Goal: Task Accomplishment & Management: Manage account settings

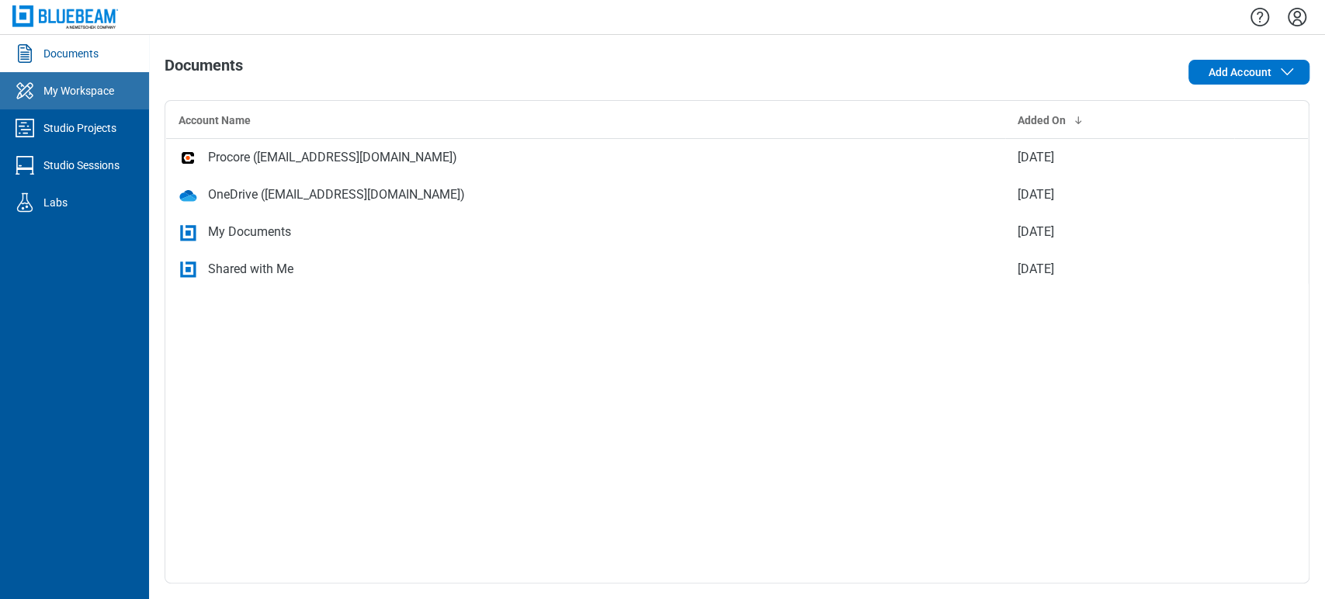
click at [101, 92] on div "My Workspace" at bounding box center [78, 91] width 71 height 16
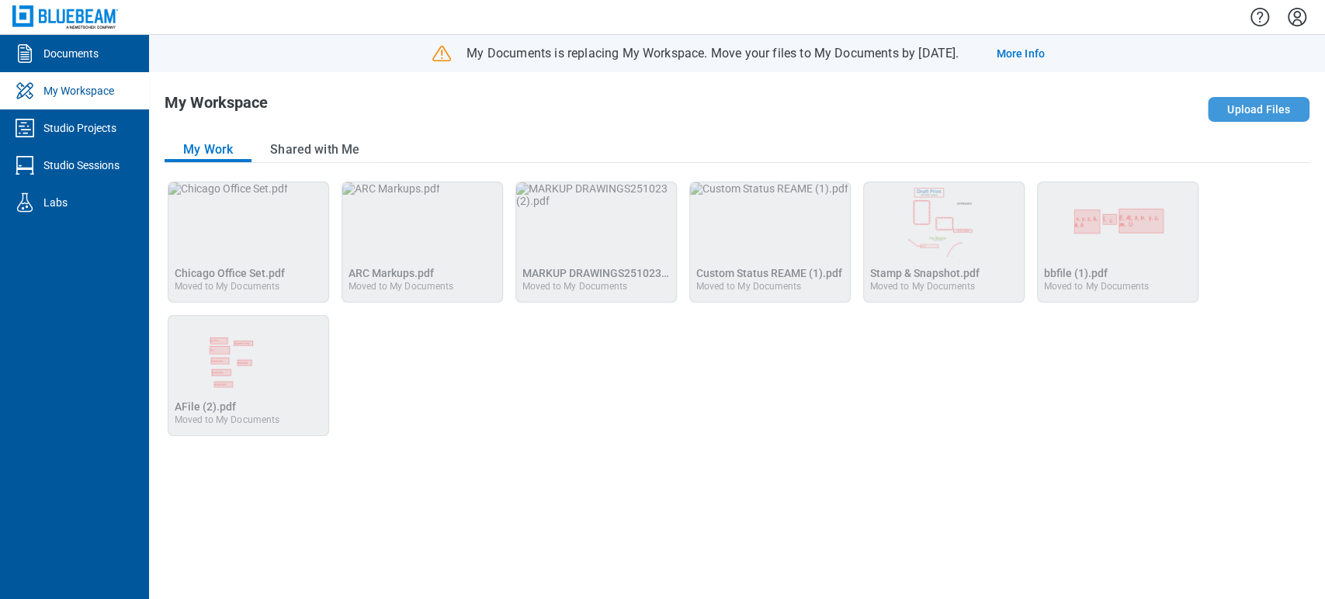
click at [1235, 106] on button "Upload Files" at bounding box center [1258, 109] width 102 height 25
click at [548, 345] on div "Open Chicago Office Set.pdf in Editor Chicago Office Set.pdf Moved to My Docume…" at bounding box center [737, 309] width 1145 height 255
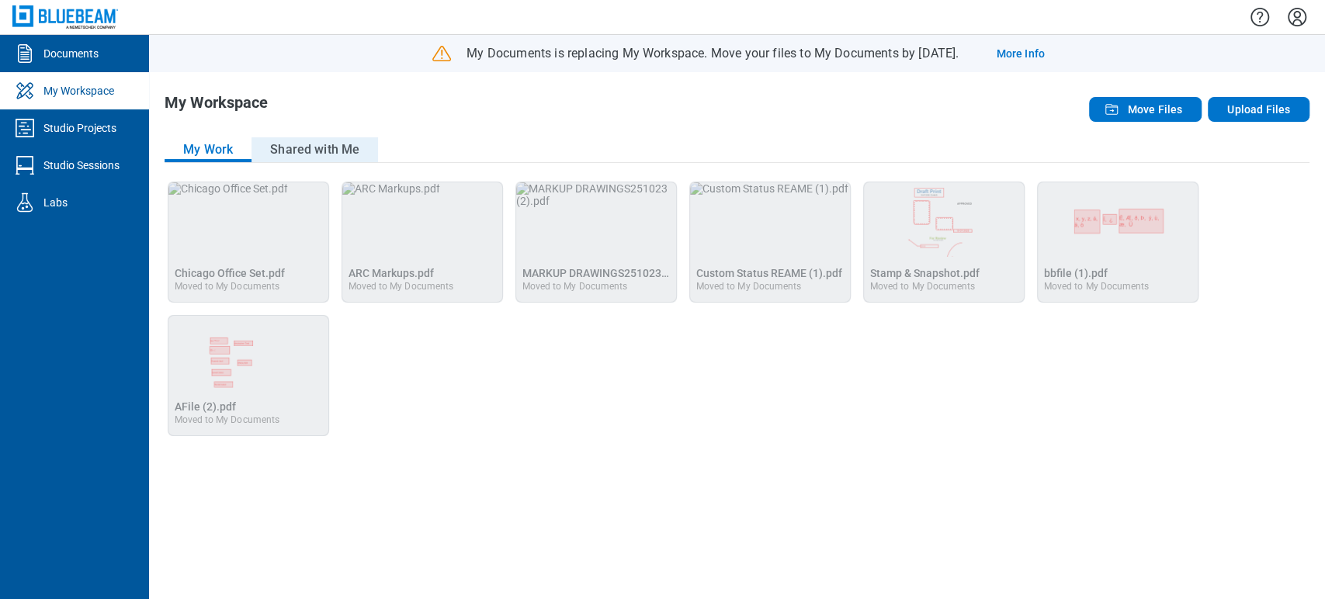
click at [283, 154] on button "Shared with Me" at bounding box center [314, 149] width 126 height 25
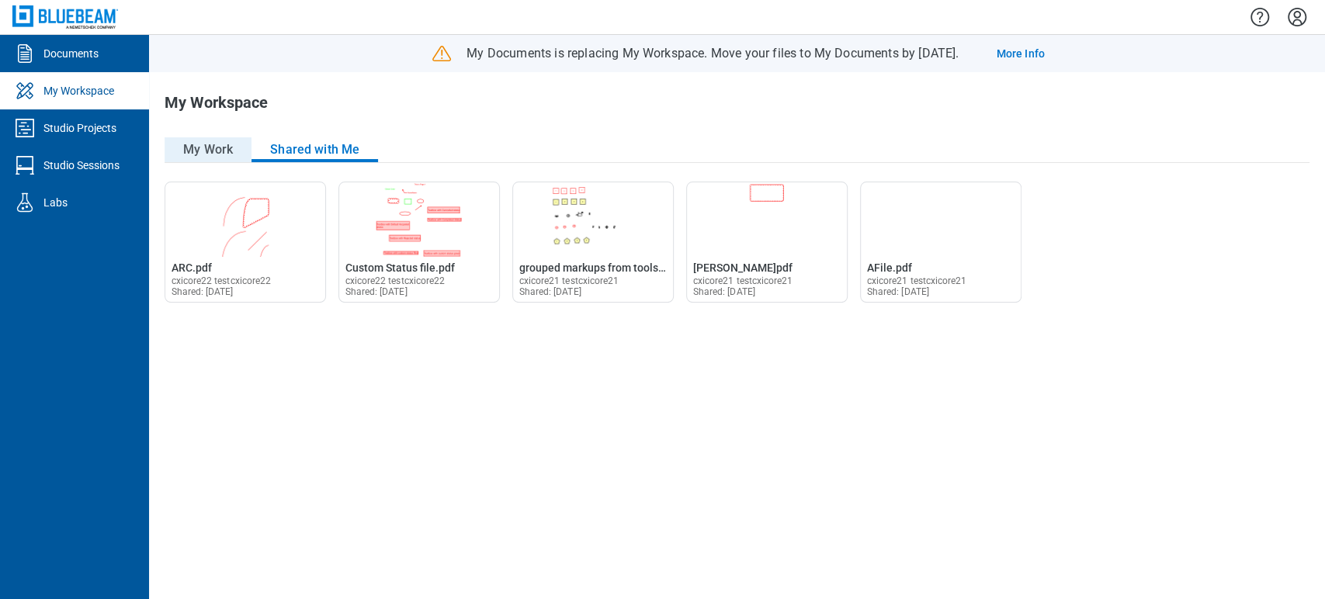
click at [220, 151] on button "My Work" at bounding box center [208, 149] width 87 height 25
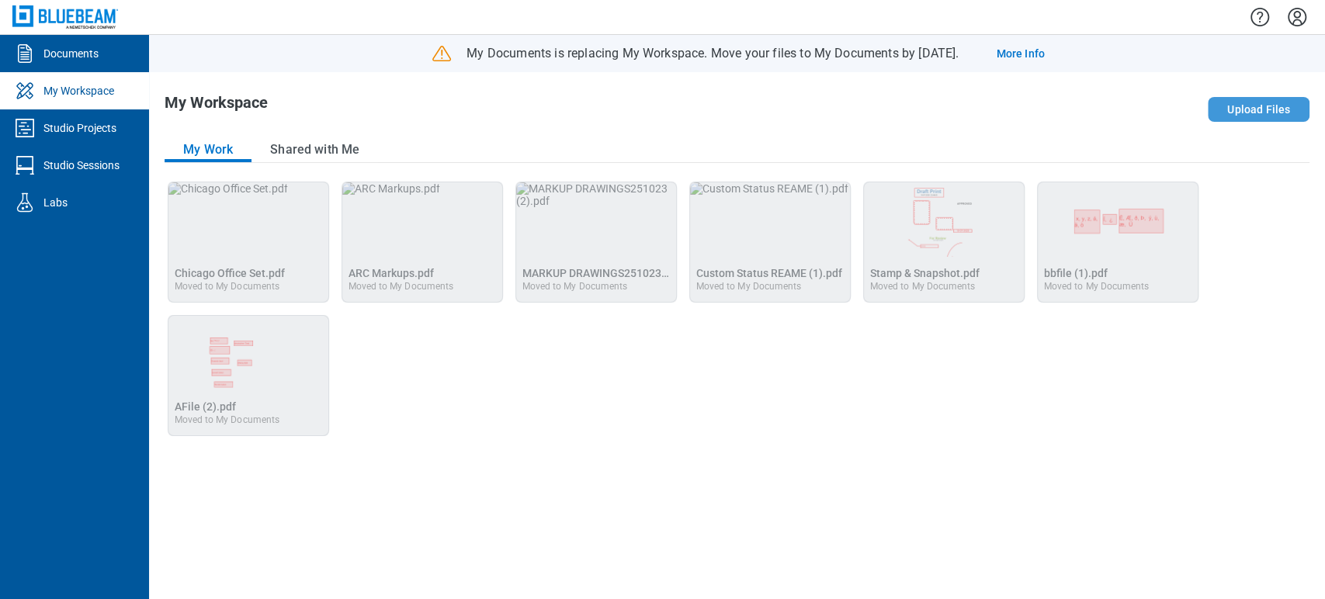
click at [1236, 106] on button "Upload Files" at bounding box center [1258, 109] width 102 height 25
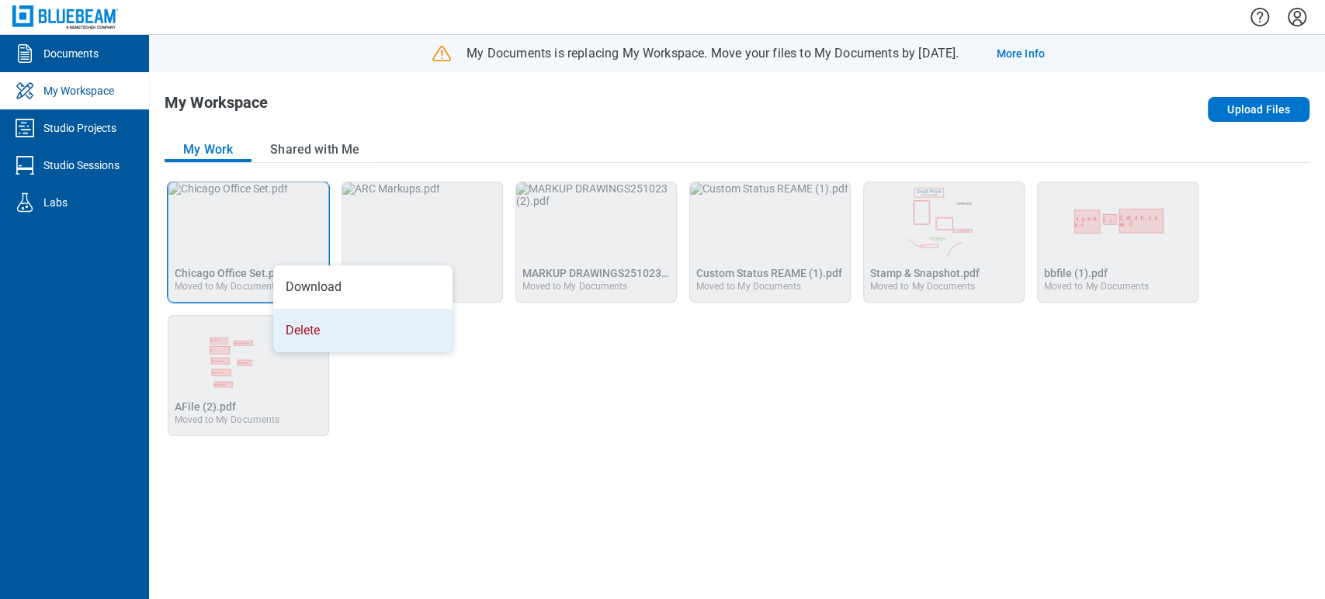
click at [339, 331] on li "Delete" at bounding box center [362, 330] width 179 height 43
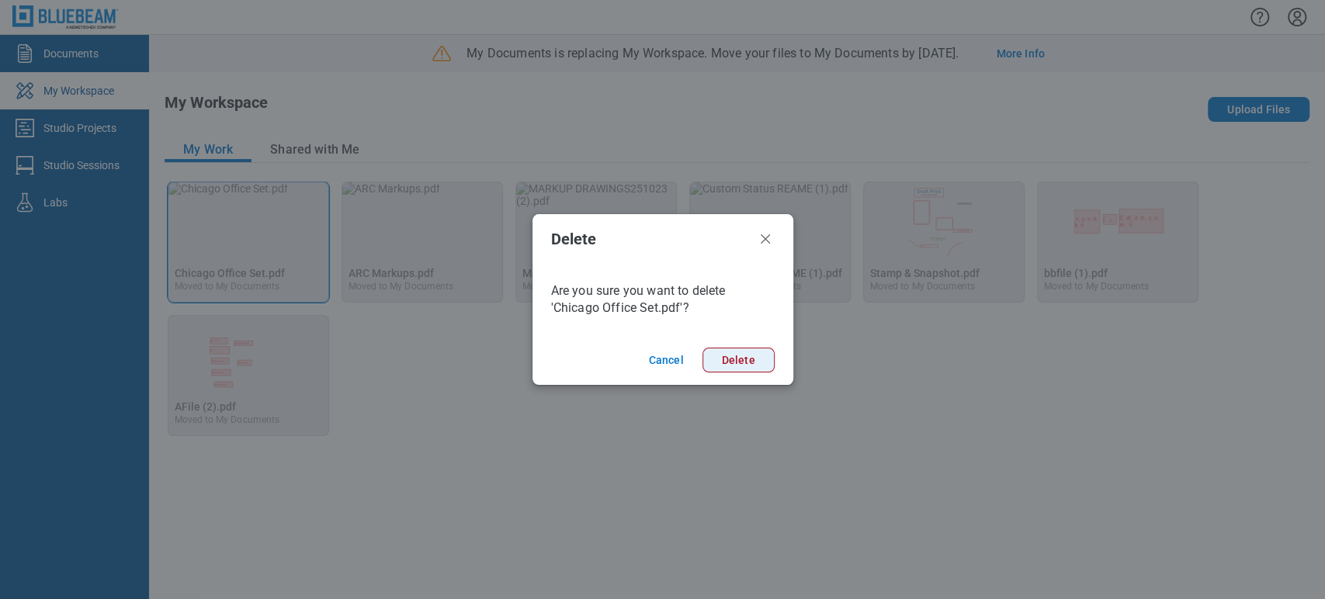
click at [758, 358] on button "Delete" at bounding box center [738, 360] width 72 height 25
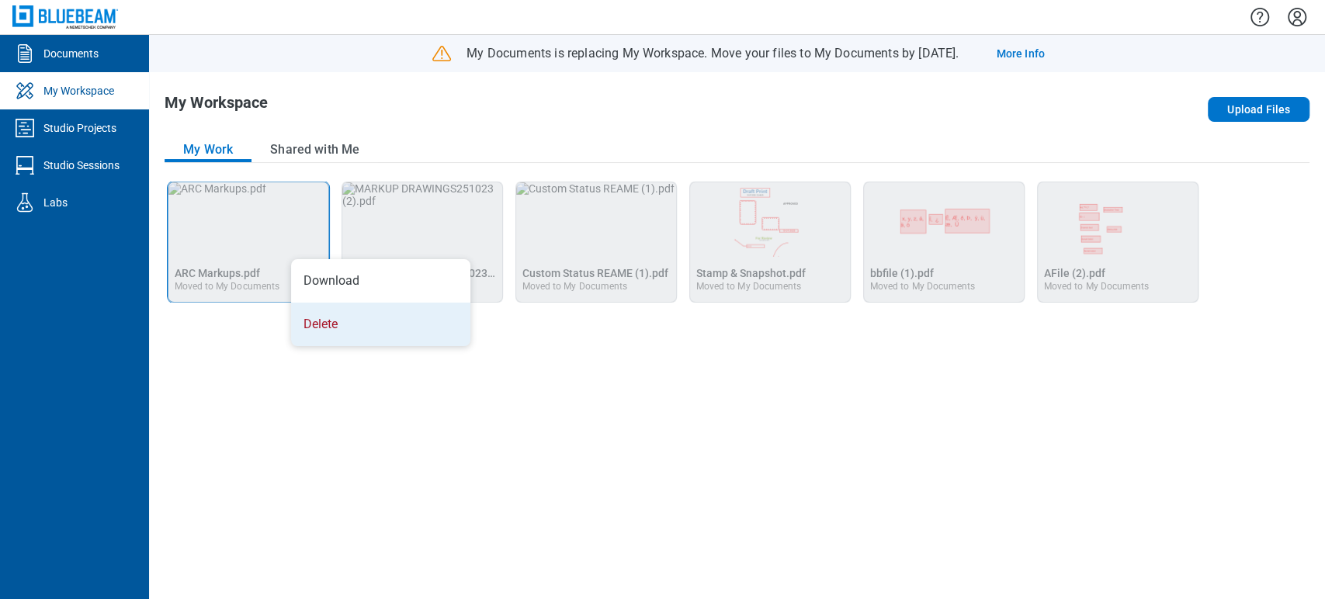
click at [354, 322] on li "Delete" at bounding box center [380, 324] width 179 height 43
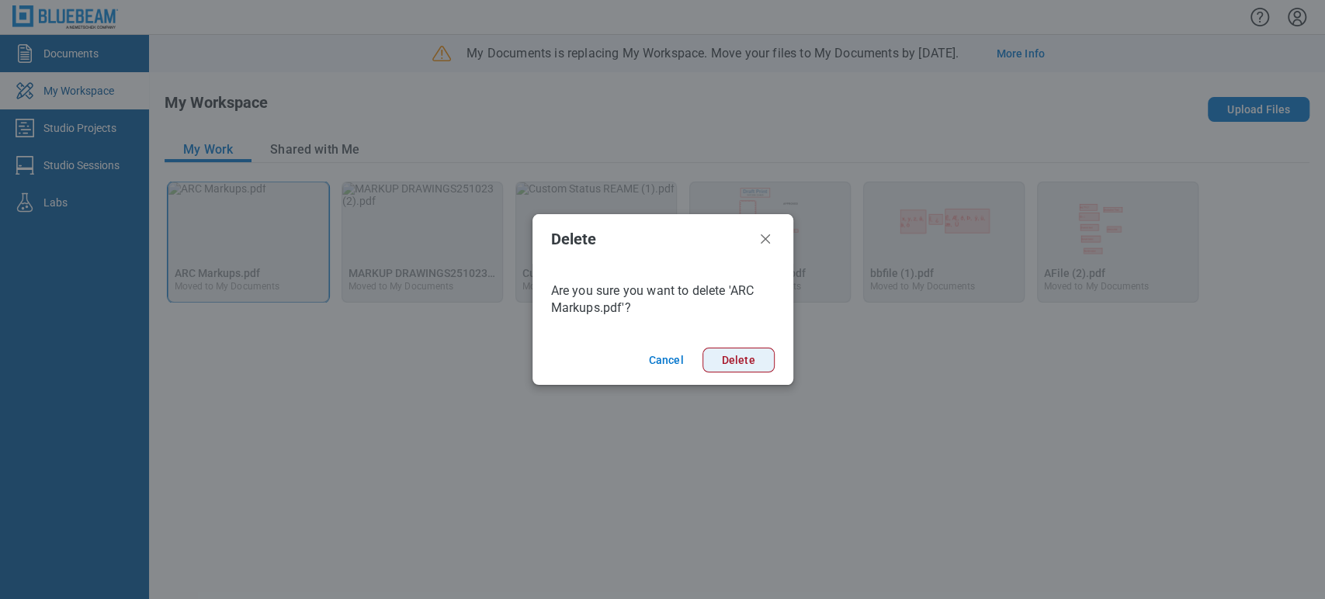
click at [745, 359] on button "Delete" at bounding box center [738, 360] width 72 height 25
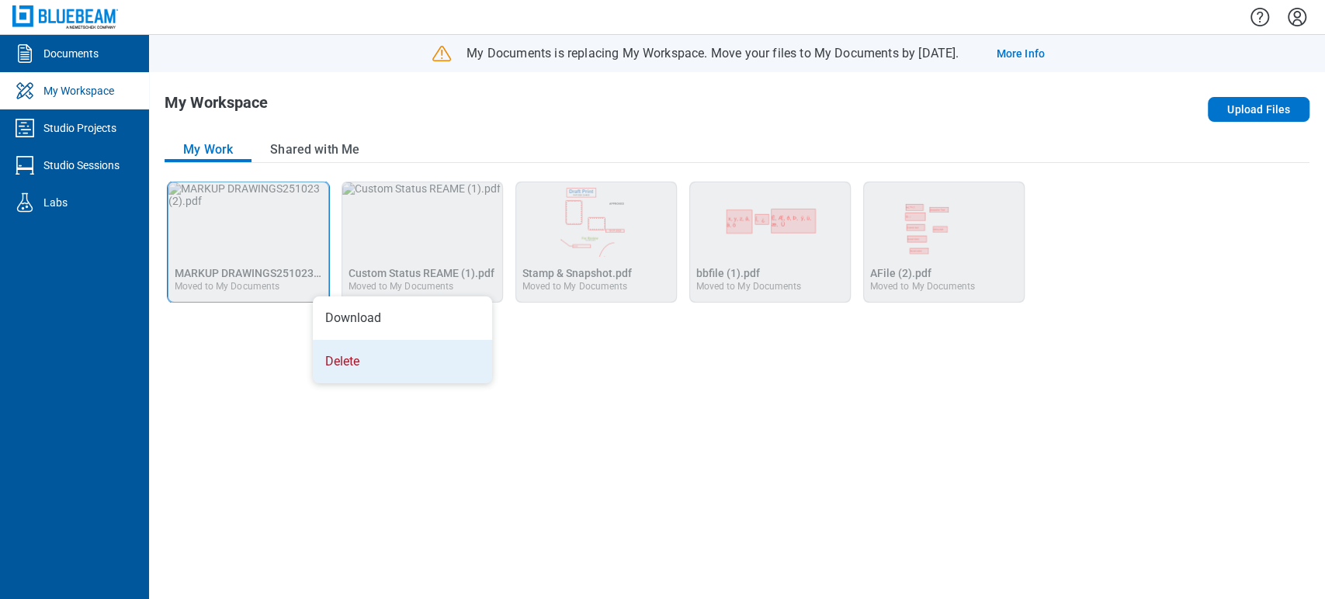
click at [397, 363] on li "Delete" at bounding box center [402, 361] width 179 height 43
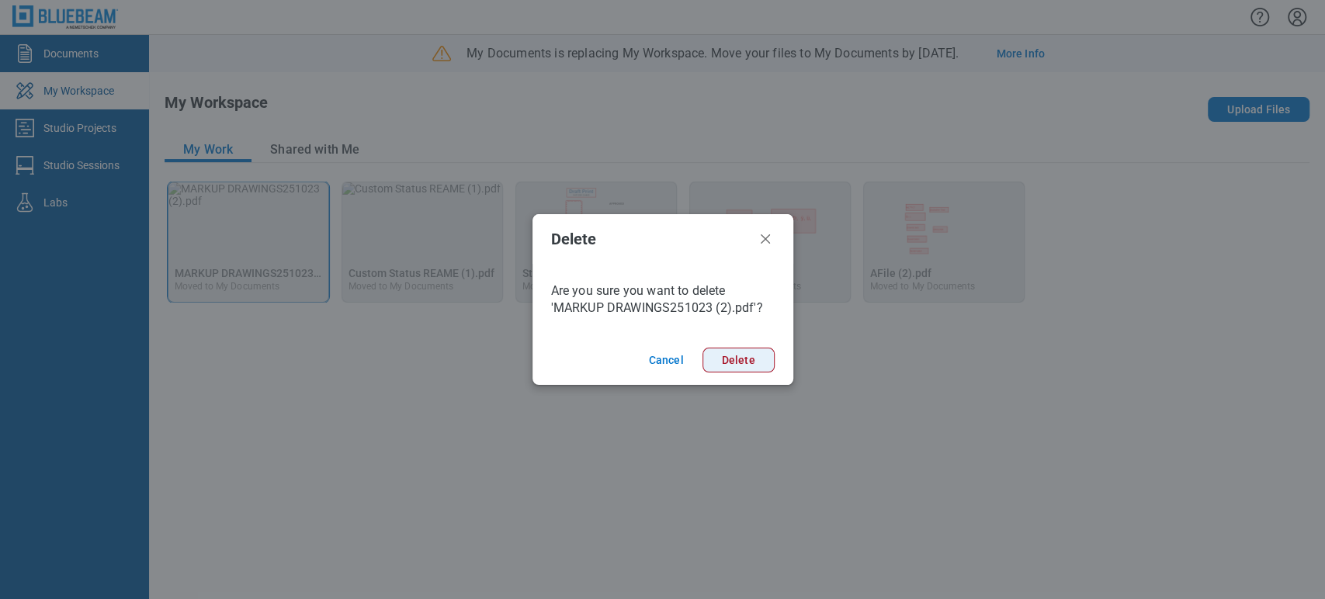
click at [729, 355] on button "Delete" at bounding box center [738, 360] width 72 height 25
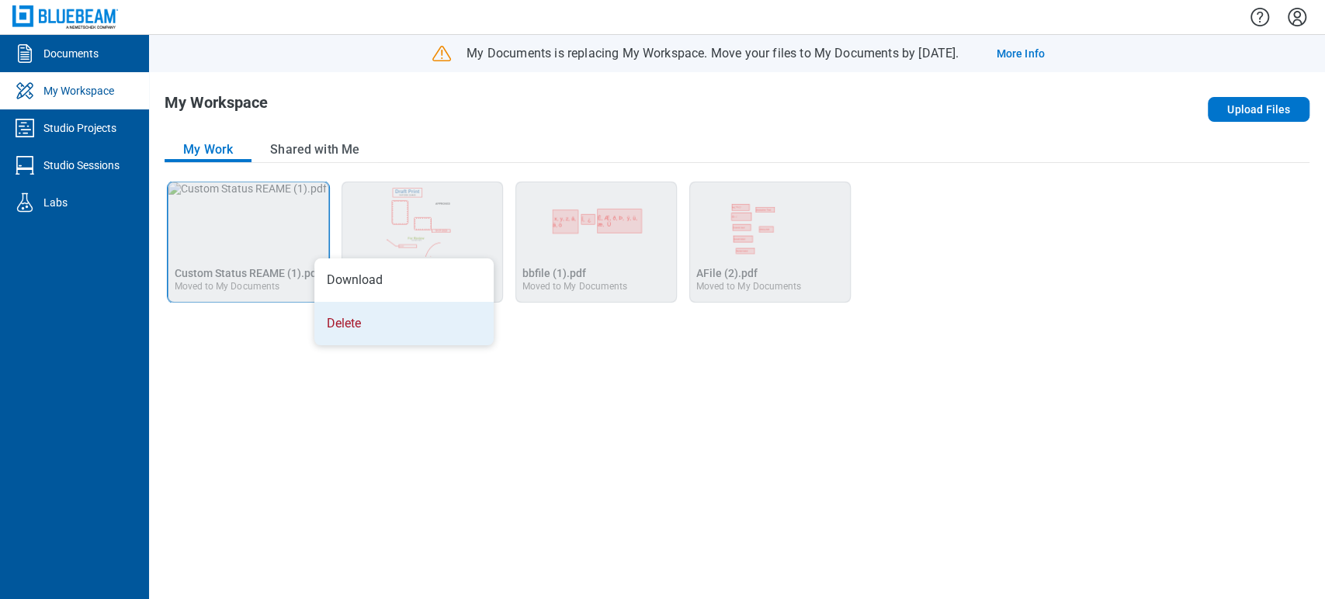
click at [381, 327] on li "Delete" at bounding box center [403, 323] width 179 height 43
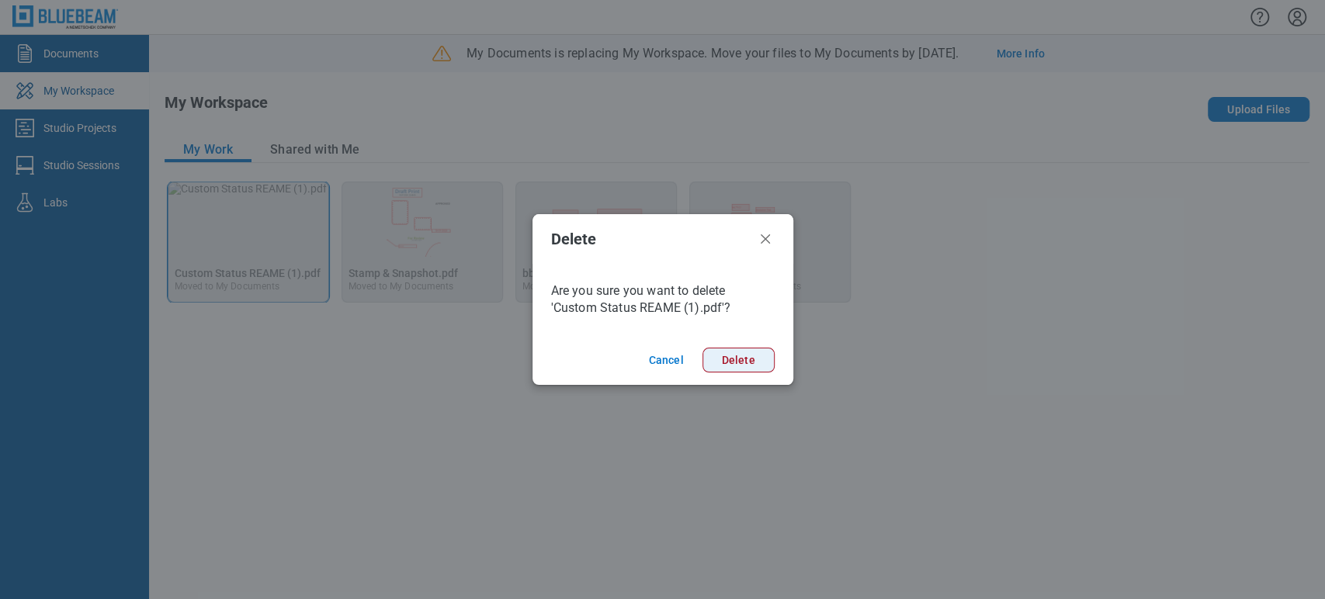
click at [745, 355] on button "Delete" at bounding box center [738, 360] width 72 height 25
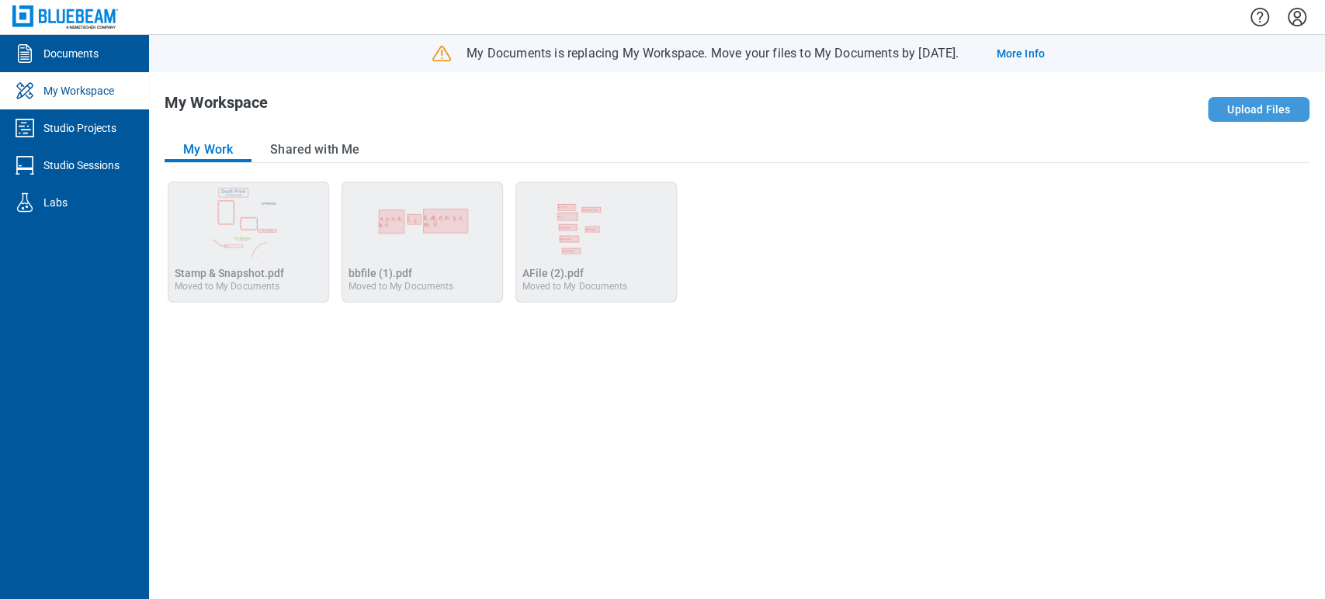
drag, startPoint x: 1276, startPoint y: 96, endPoint x: 1270, endPoint y: 102, distance: 8.2
click at [1275, 96] on div "Upload Files" at bounding box center [1080, 109] width 458 height 31
click at [1262, 106] on button "Upload Files" at bounding box center [1258, 109] width 102 height 25
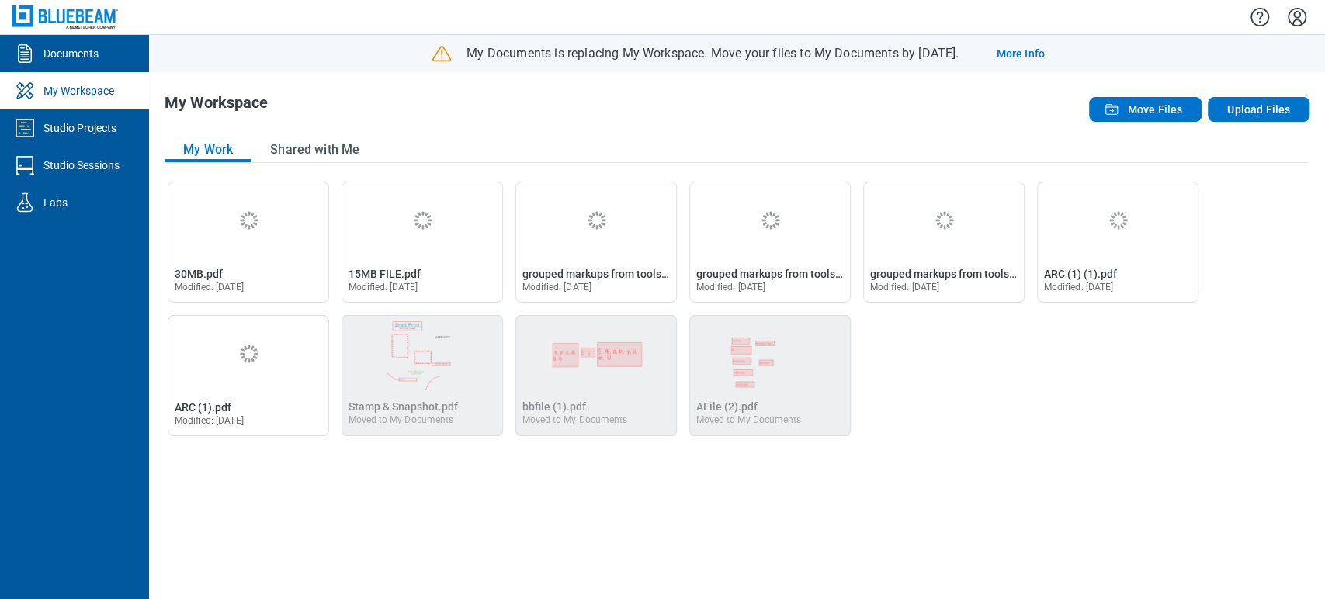
click at [1291, 21] on icon "Settings" at bounding box center [1296, 17] width 25 height 25
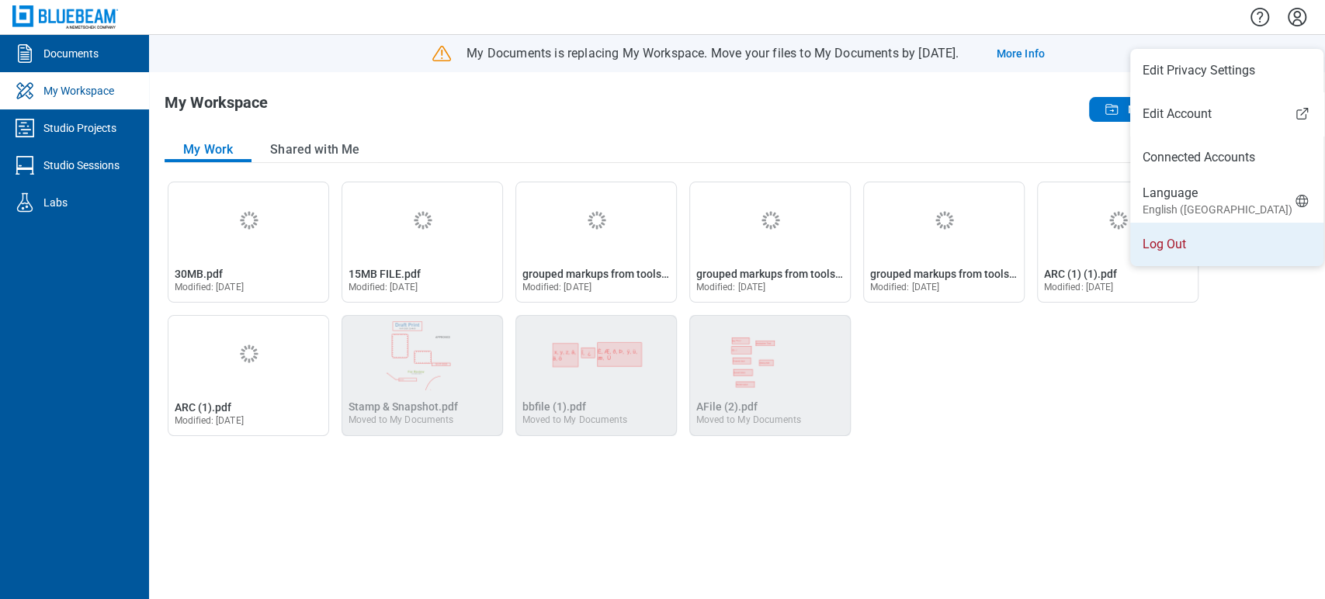
click at [1197, 240] on li "Log Out" at bounding box center [1226, 244] width 193 height 43
